Goal: Communication & Community: Answer question/provide support

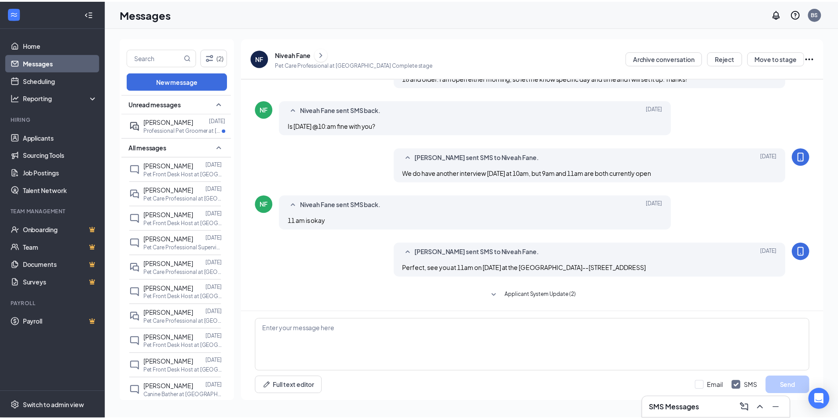
scroll to position [259, 0]
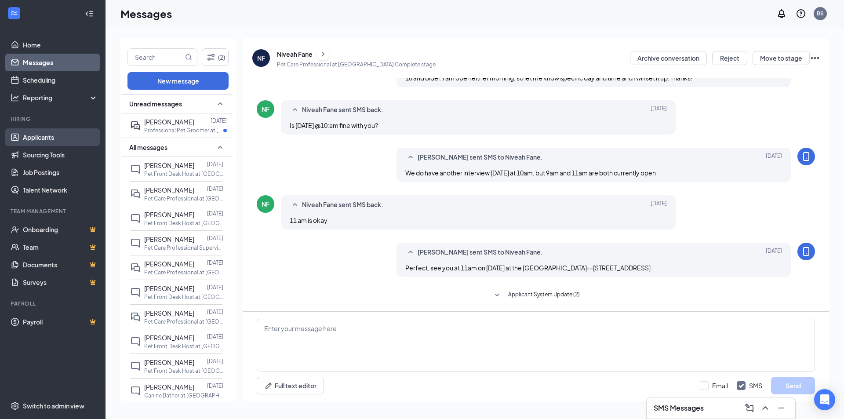
click at [45, 139] on link "Applicants" at bounding box center [60, 137] width 75 height 18
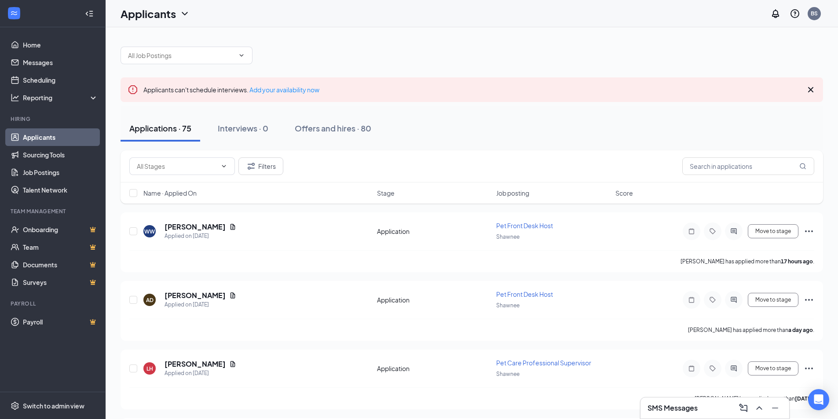
click at [812, 86] on icon "Cross" at bounding box center [810, 89] width 11 height 11
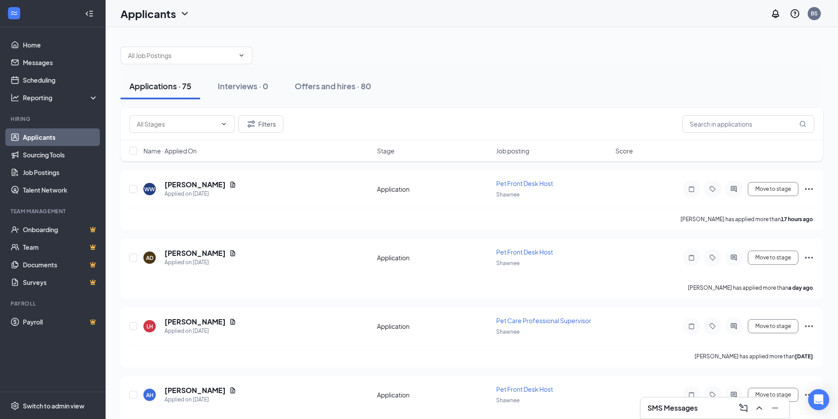
click at [667, 411] on h3 "SMS Messages" at bounding box center [672, 408] width 50 height 10
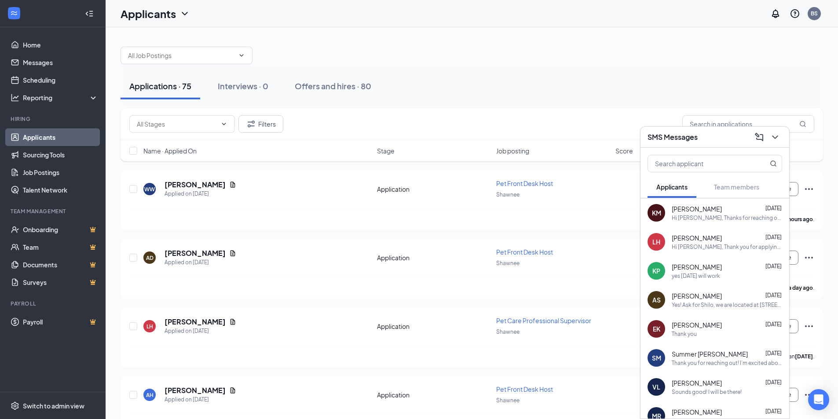
click at [689, 218] on div "Hi [PERSON_NAME], Thanks for reaching out! I am available [DATE], [DATE] or [DA…" at bounding box center [726, 217] width 110 height 7
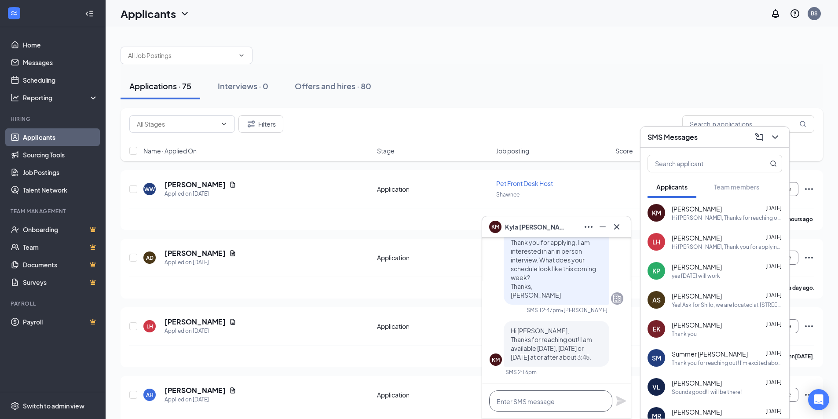
click at [562, 400] on textarea at bounding box center [550, 400] width 123 height 21
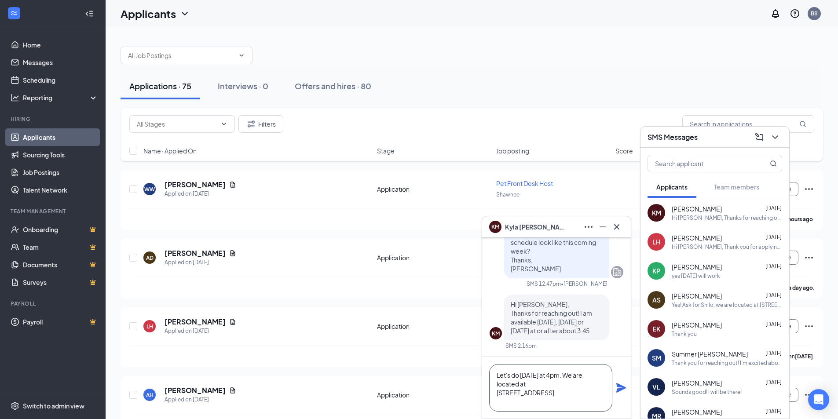
type textarea "Let's do [DATE] at 4pm. We are located at [STREET_ADDRESS]"
click at [620, 386] on icon "Plane" at bounding box center [621, 388] width 10 height 10
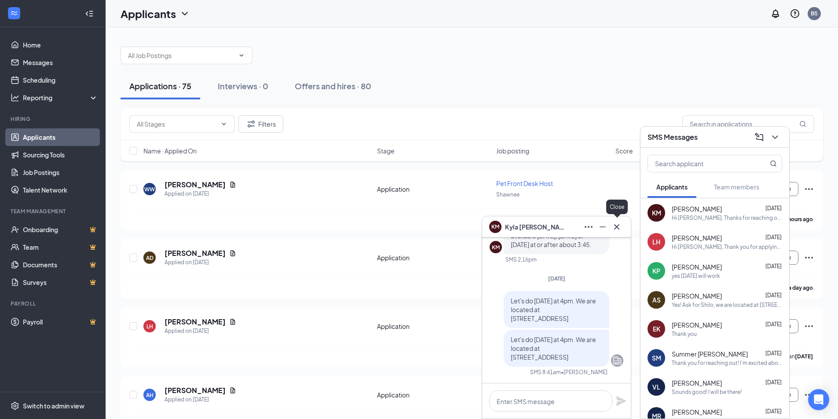
click at [616, 227] on icon "Cross" at bounding box center [616, 227] width 11 height 11
